Goal: Check status: Check status

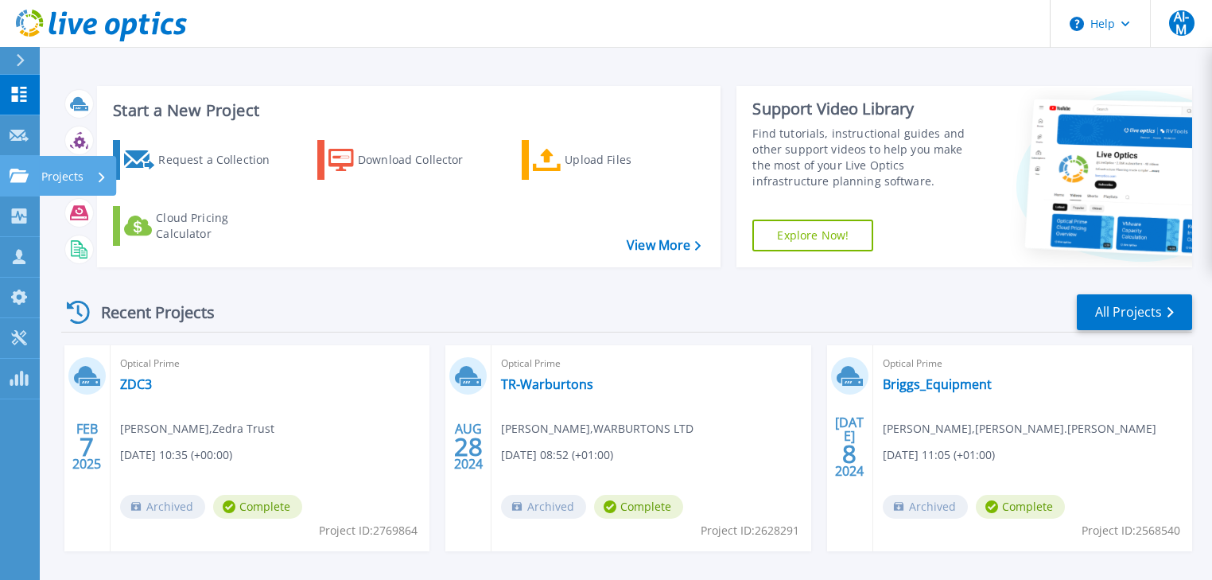
click at [13, 180] on icon at bounding box center [19, 176] width 19 height 14
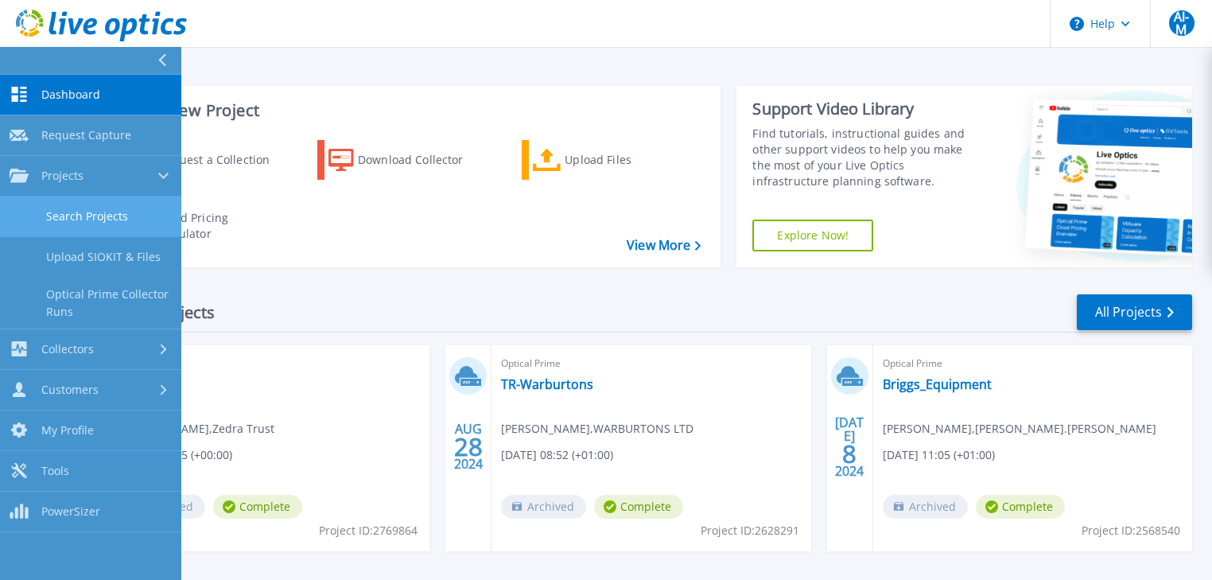
click at [73, 207] on link "Search Projects" at bounding box center [90, 216] width 181 height 41
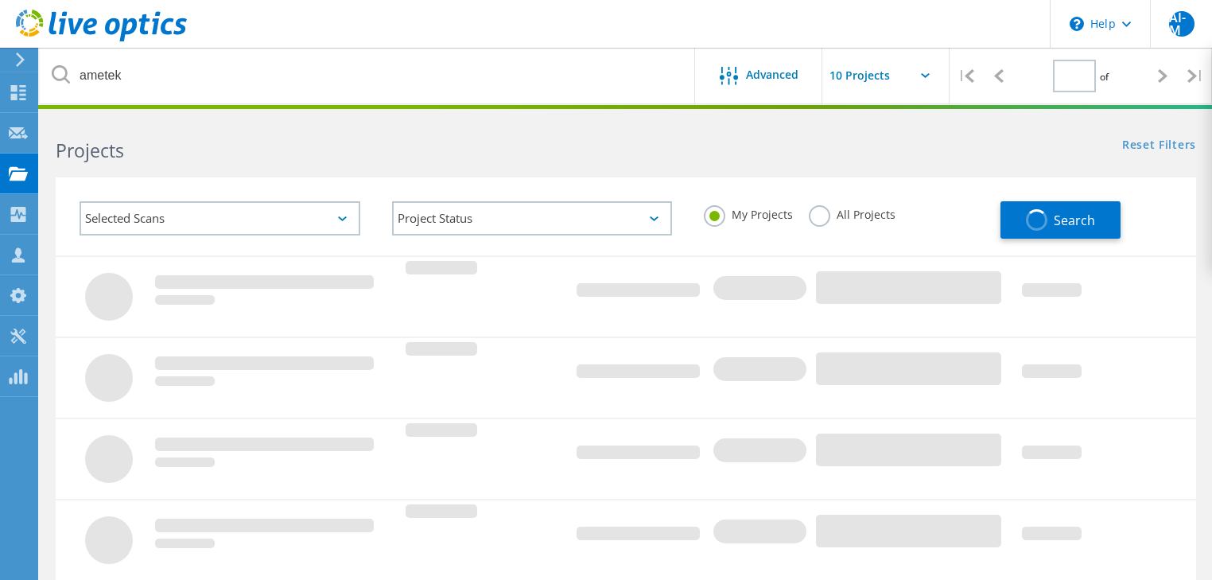
type input "1"
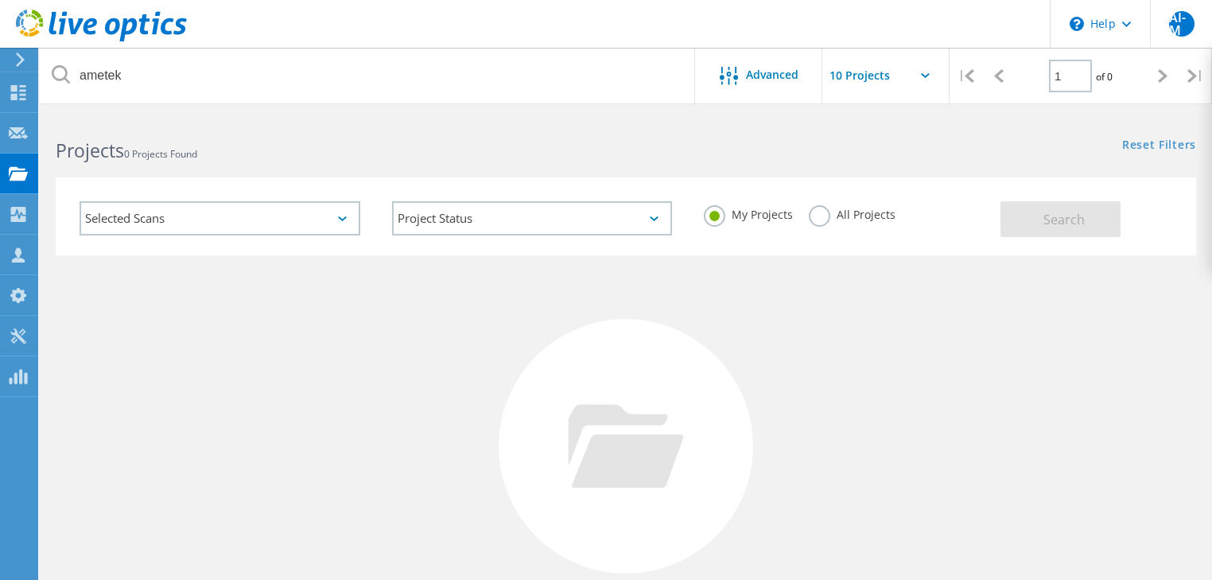
click at [819, 212] on label "All Projects" at bounding box center [852, 212] width 87 height 15
click at [0, 0] on input "All Projects" at bounding box center [0, 0] width 0 height 0
click at [1087, 216] on button "Search" at bounding box center [1061, 219] width 120 height 36
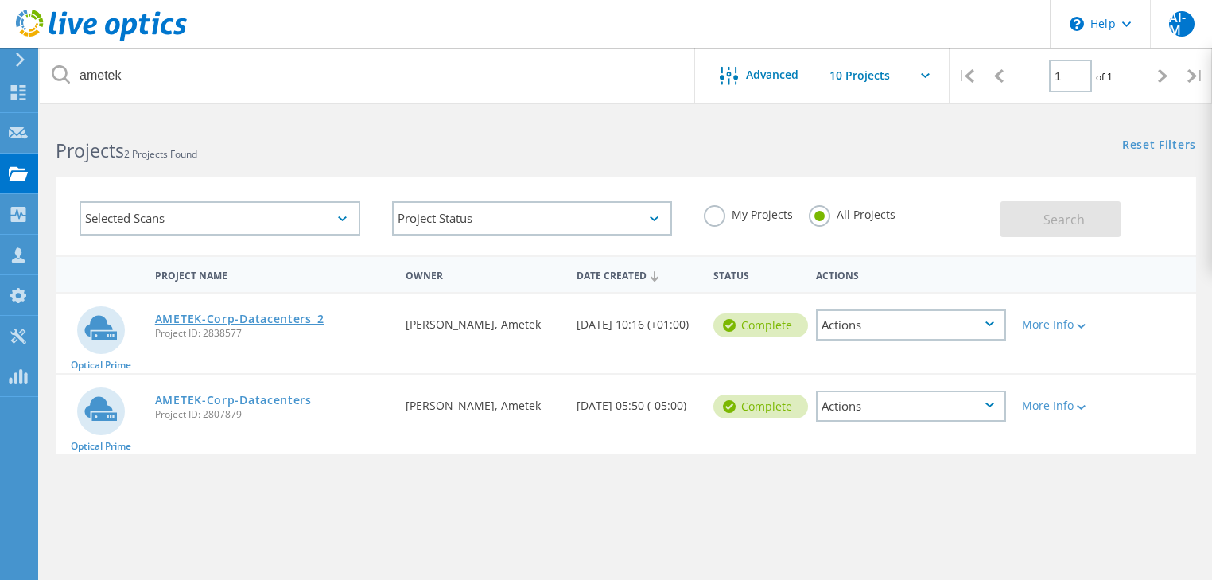
click at [205, 320] on link "AMETEK-Corp-Datacenters_2" at bounding box center [239, 318] width 169 height 11
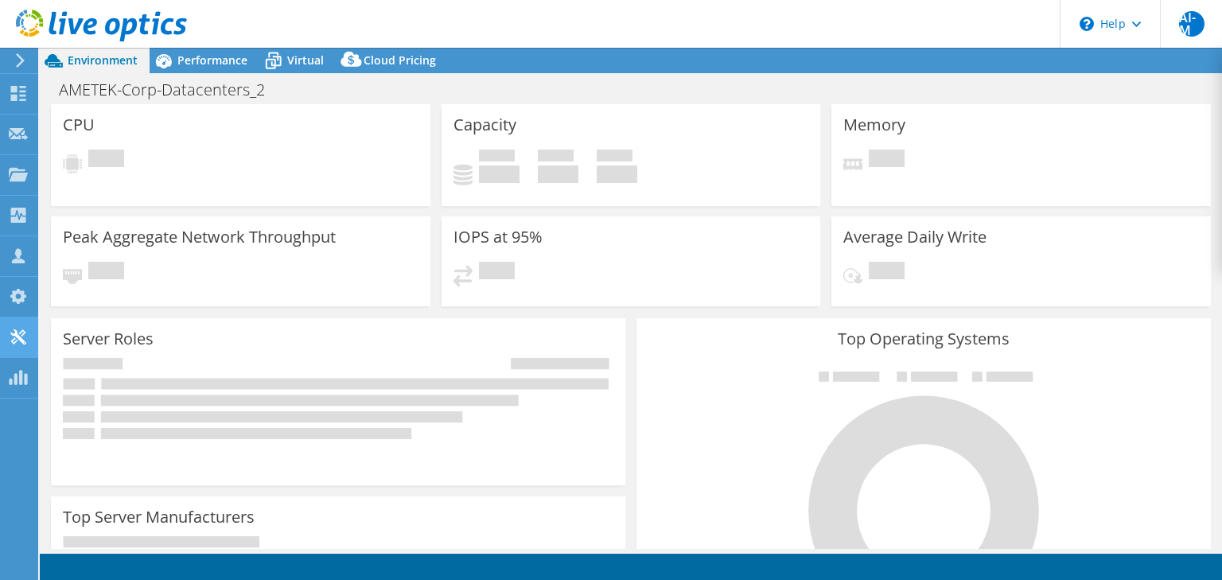
select select "EULondon"
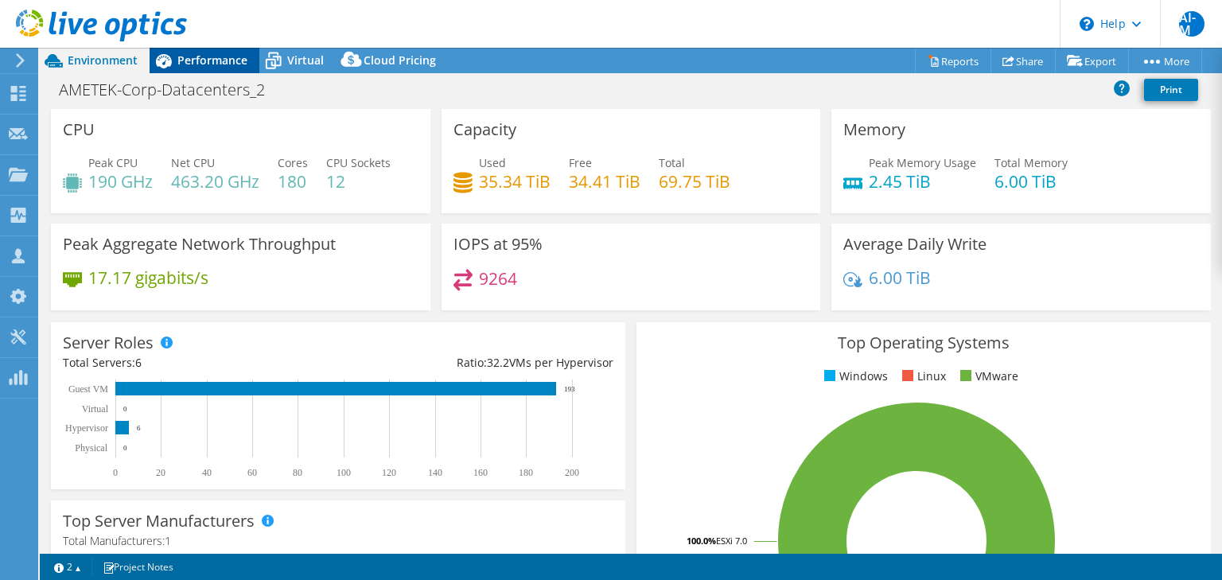
click at [219, 59] on span "Performance" at bounding box center [212, 60] width 70 height 15
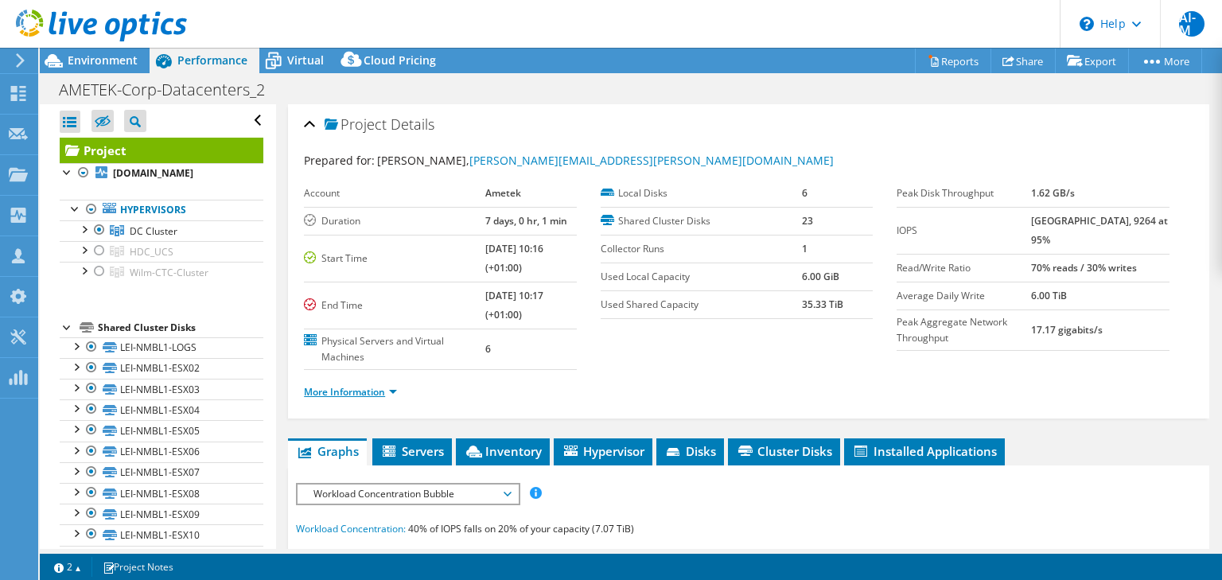
click at [389, 387] on link "More Information" at bounding box center [350, 392] width 93 height 14
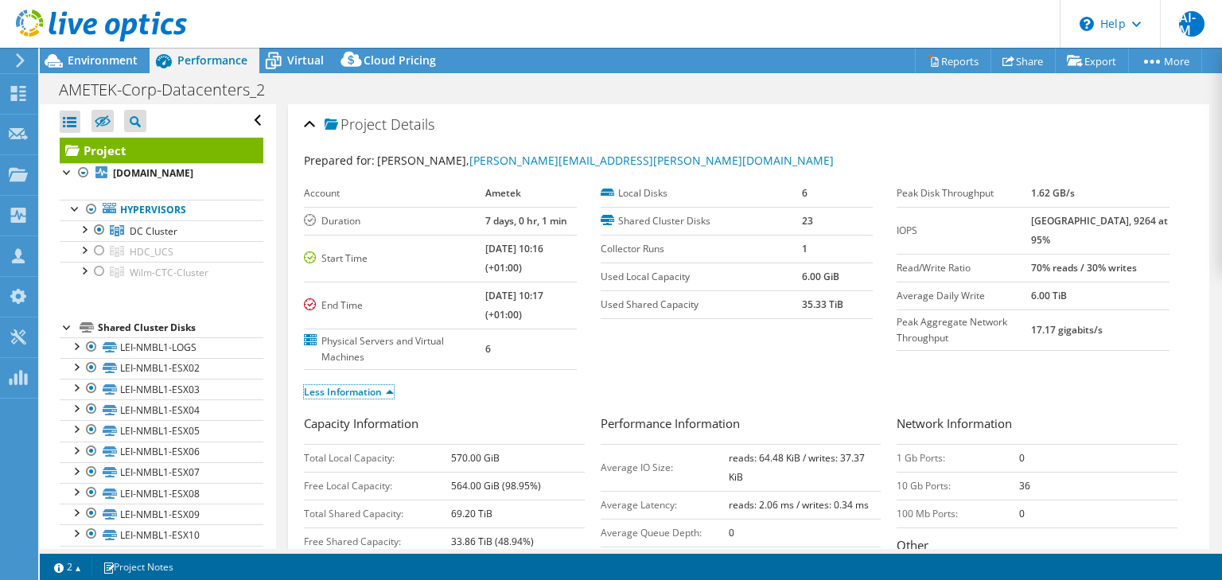
scroll to position [212, 0]
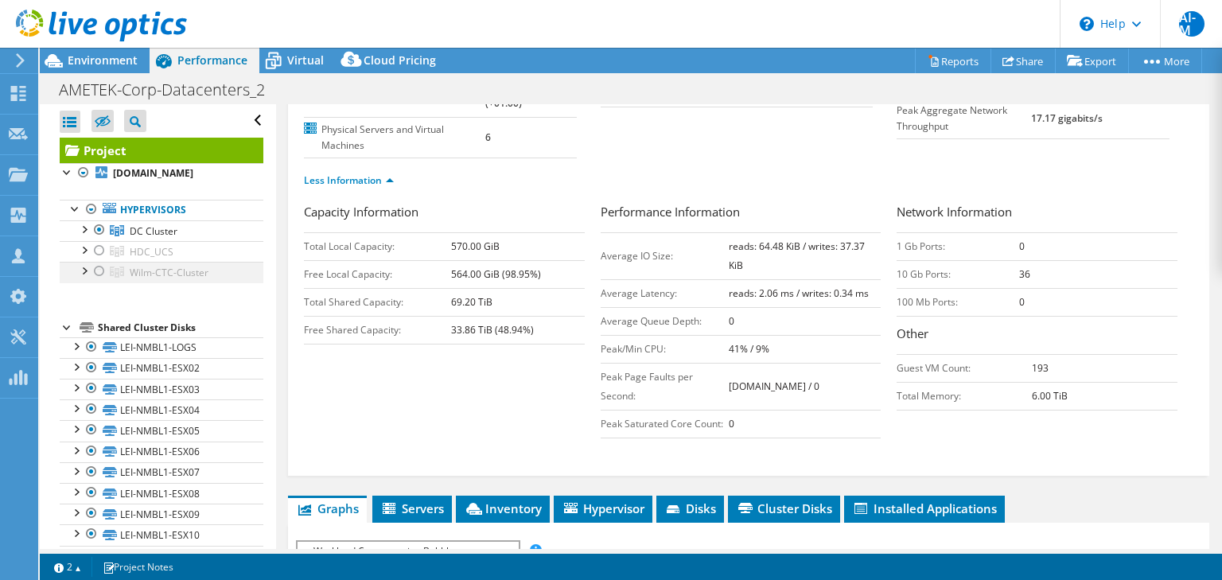
click at [84, 278] on div at bounding box center [84, 270] width 16 height 16
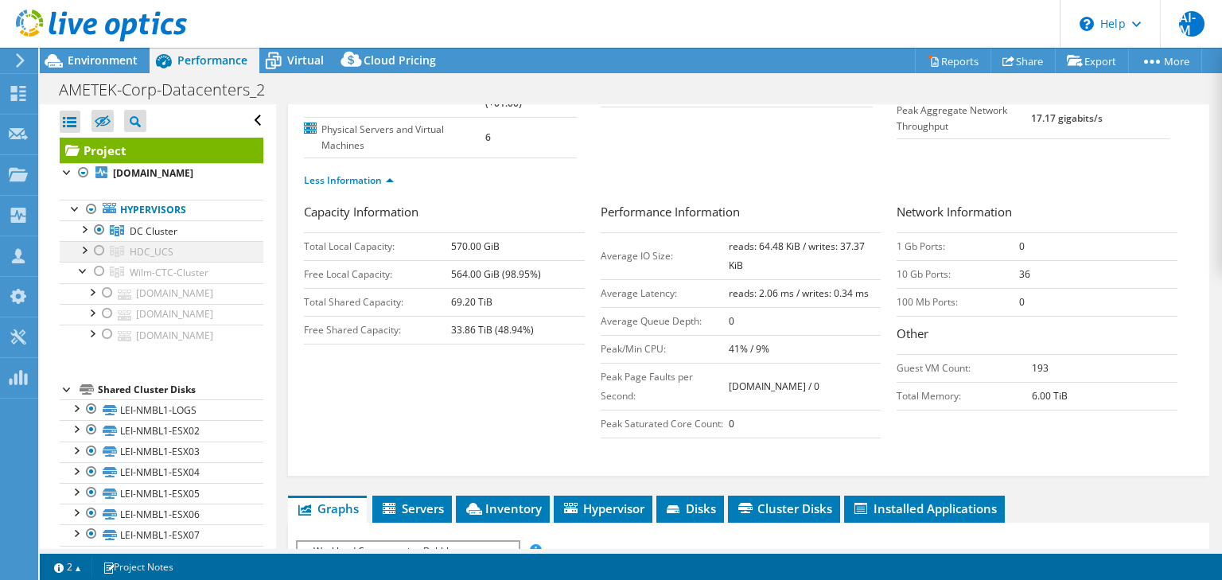
click at [86, 257] on div at bounding box center [84, 249] width 16 height 16
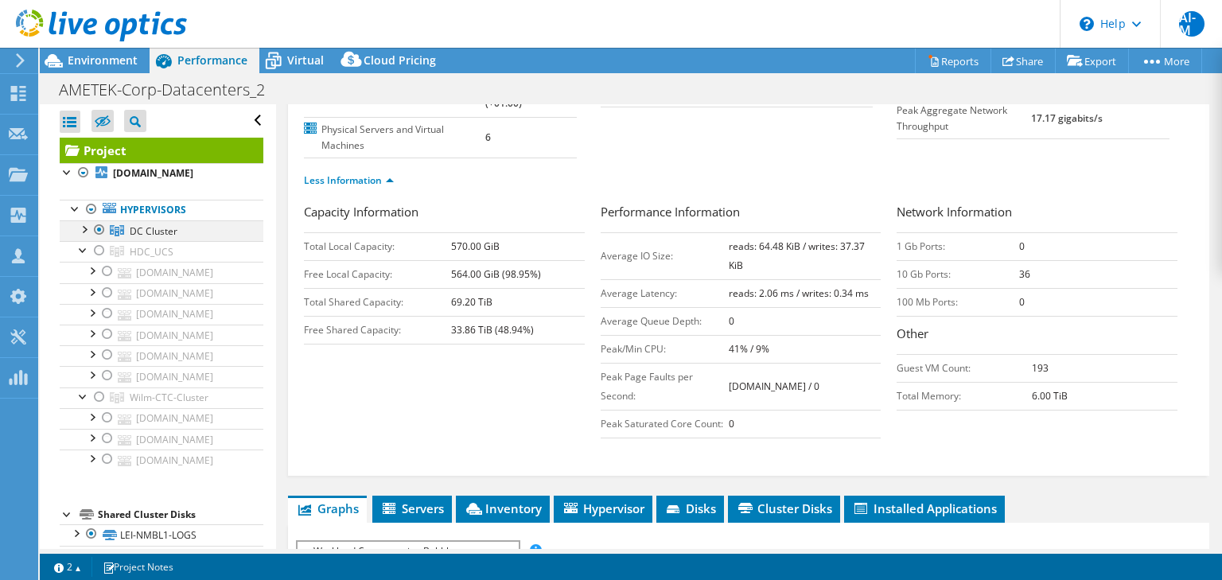
click at [84, 236] on div at bounding box center [84, 228] width 16 height 16
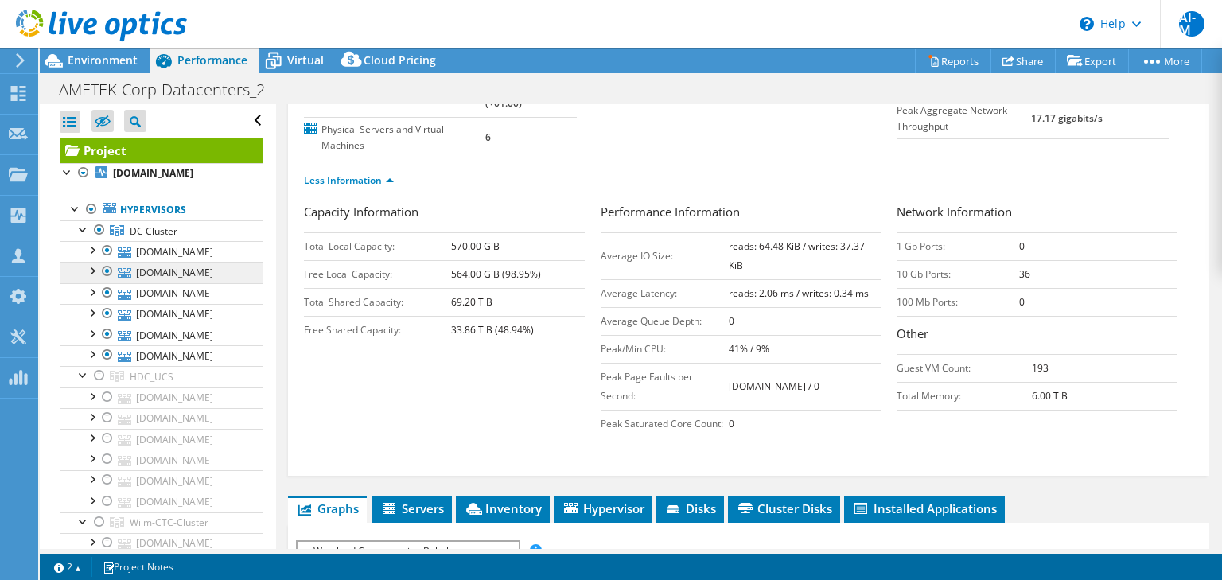
drag, startPoint x: 80, startPoint y: 242, endPoint x: 80, endPoint y: 321, distance: 78.8
click at [80, 321] on li "DC Cluster [DOMAIN_NAME] LEI-NMBL1-LOGS LEI-NMBL1-ESX02" at bounding box center [162, 293] width 204 height 146
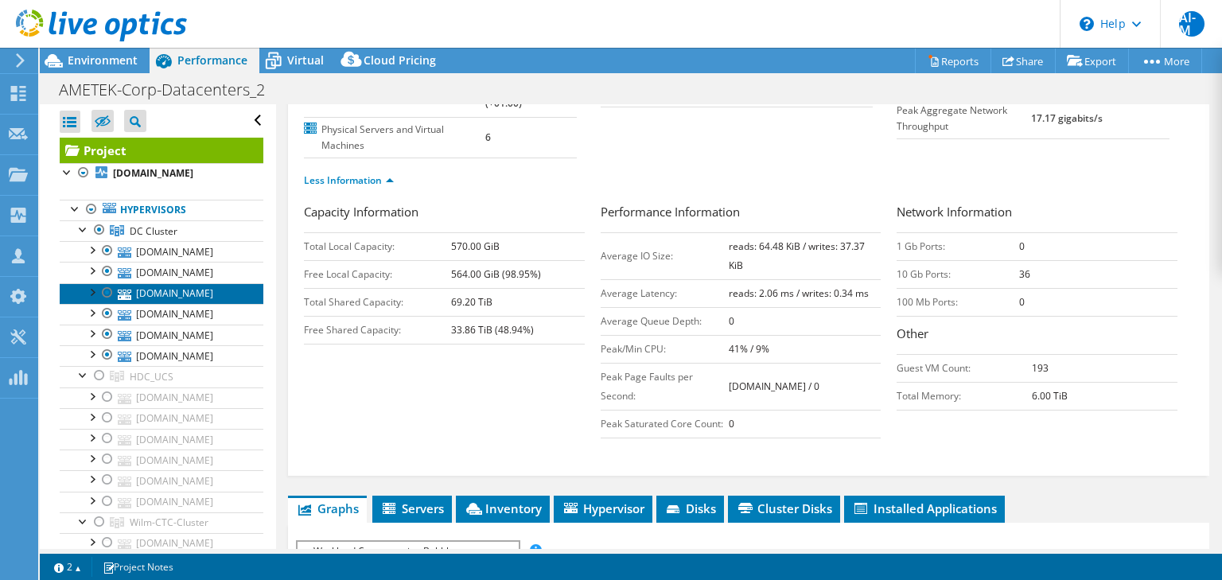
click at [64, 304] on link "[DOMAIN_NAME]" at bounding box center [162, 293] width 204 height 21
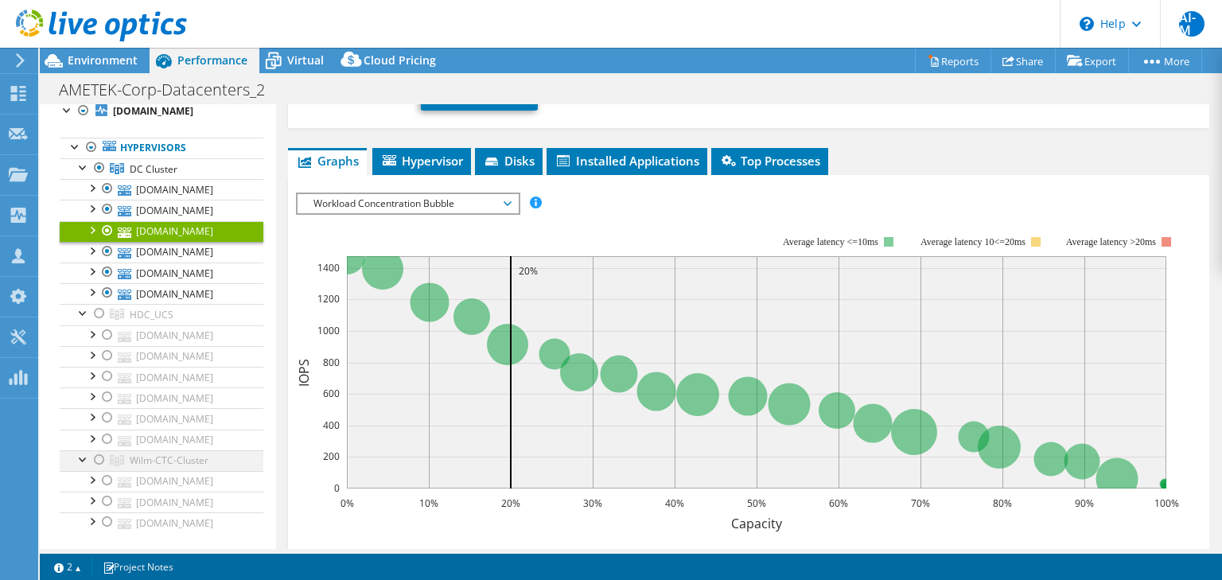
scroll to position [0, 0]
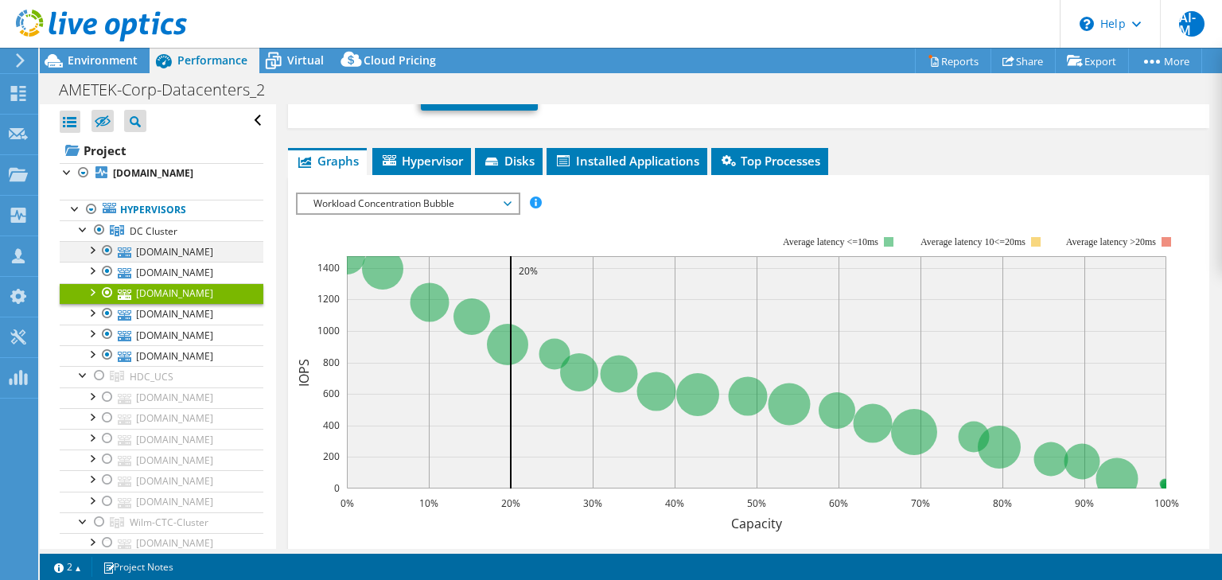
click at [91, 257] on div at bounding box center [92, 249] width 16 height 16
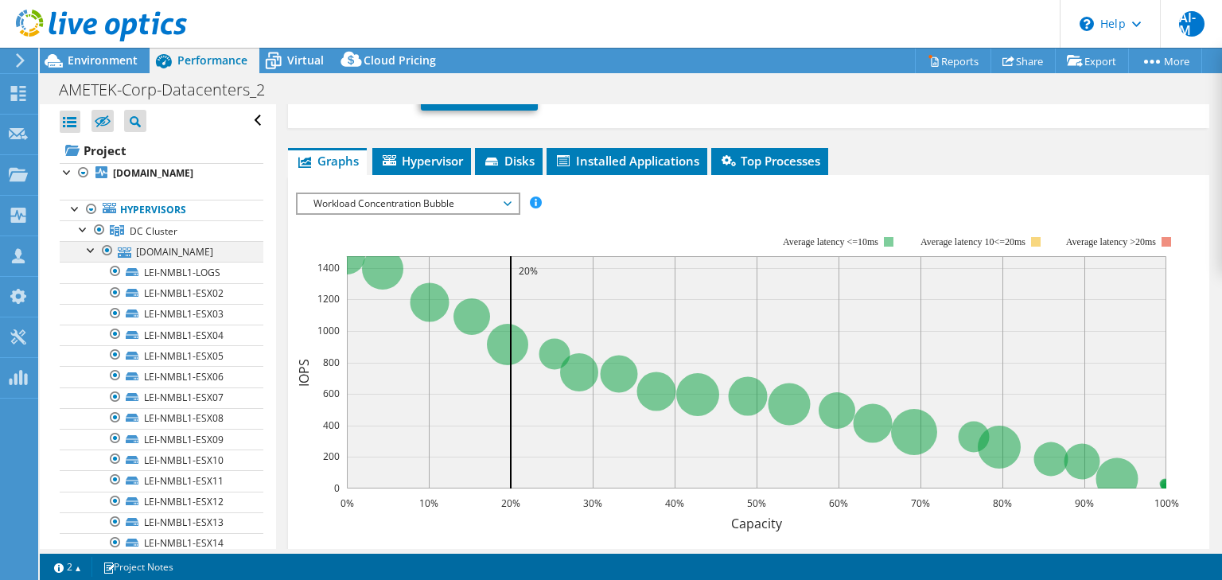
click at [89, 257] on div at bounding box center [92, 249] width 16 height 16
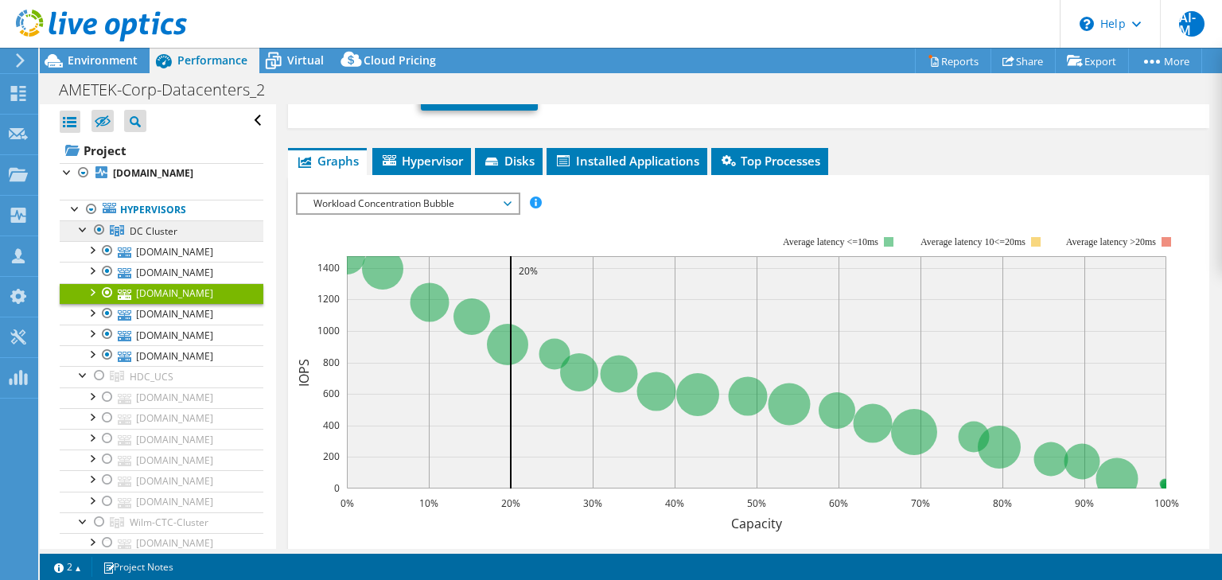
click at [172, 238] on span "DC Cluster" at bounding box center [154, 231] width 48 height 14
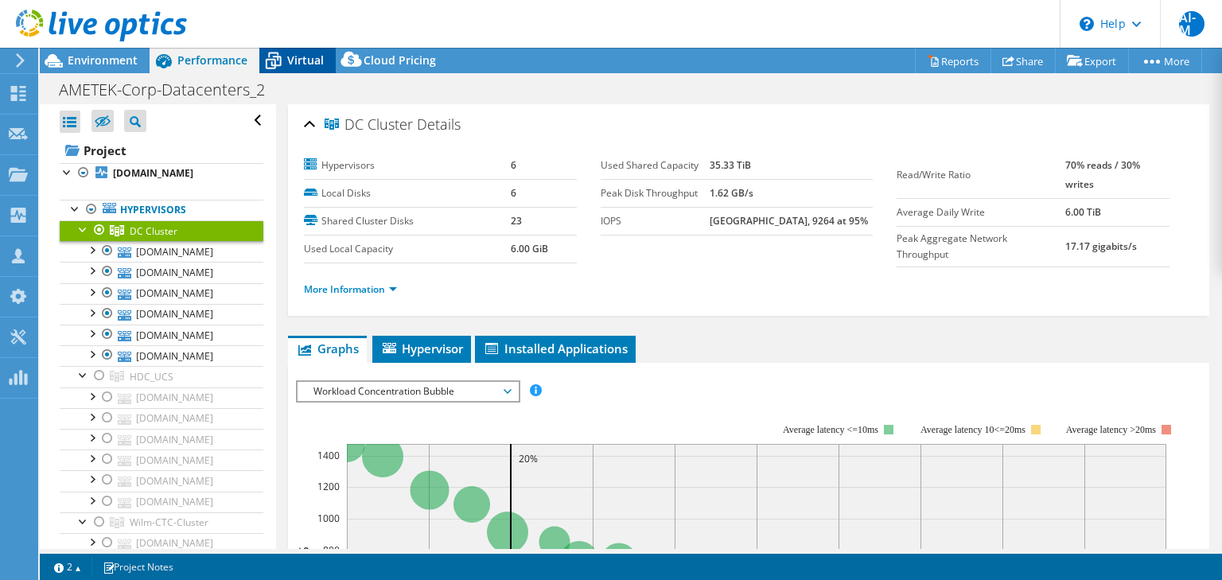
click at [301, 61] on span "Virtual" at bounding box center [305, 60] width 37 height 15
